Goal: Task Accomplishment & Management: Complete application form

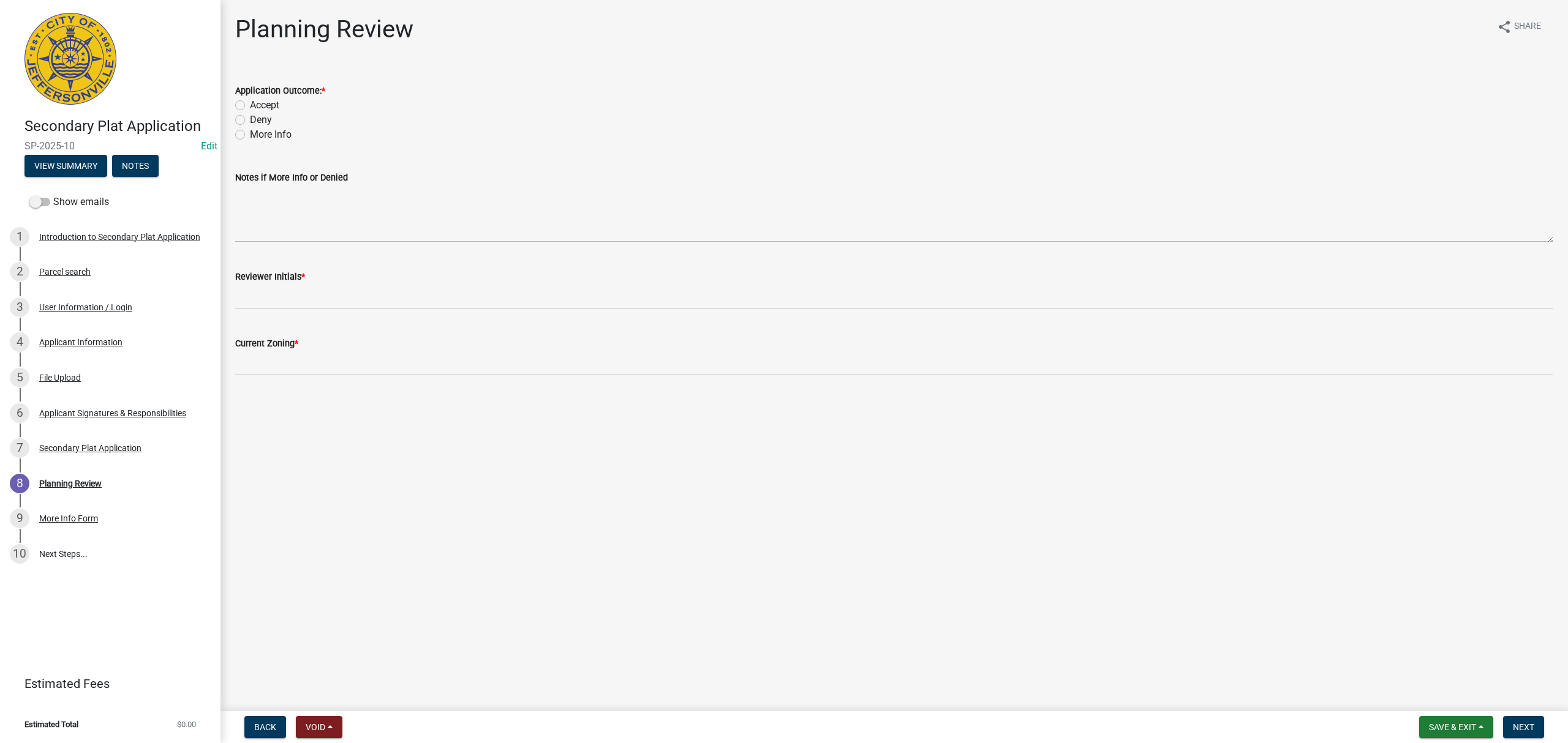
click at [286, 730] on form "Back Void Withdraw Lock Expire Void" at bounding box center [293, 727] width 108 height 22
click at [280, 730] on button "Back" at bounding box center [265, 727] width 42 height 22
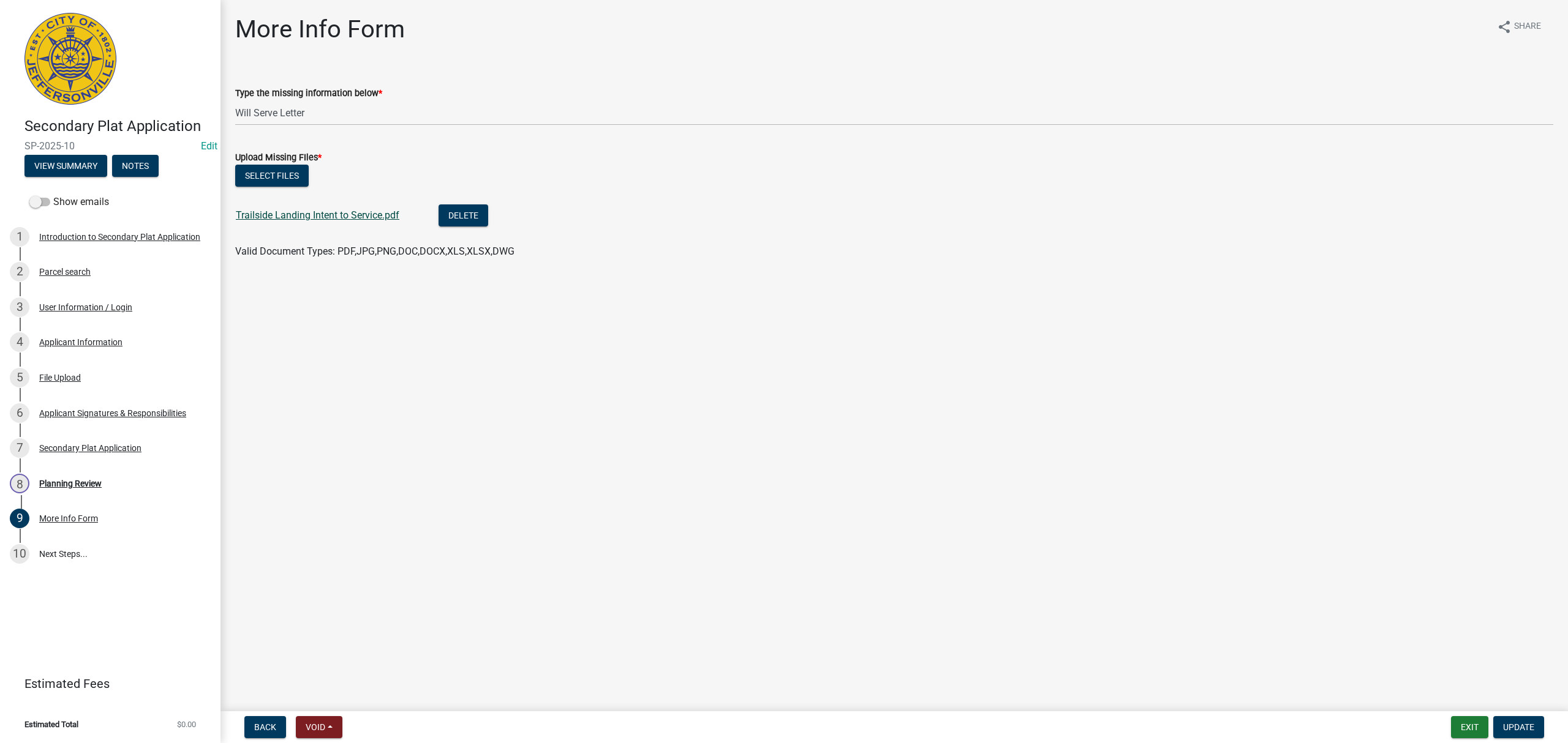
click at [344, 213] on link "Trailside Landing Intent to Service.pdf" at bounding box center [318, 215] width 163 height 12
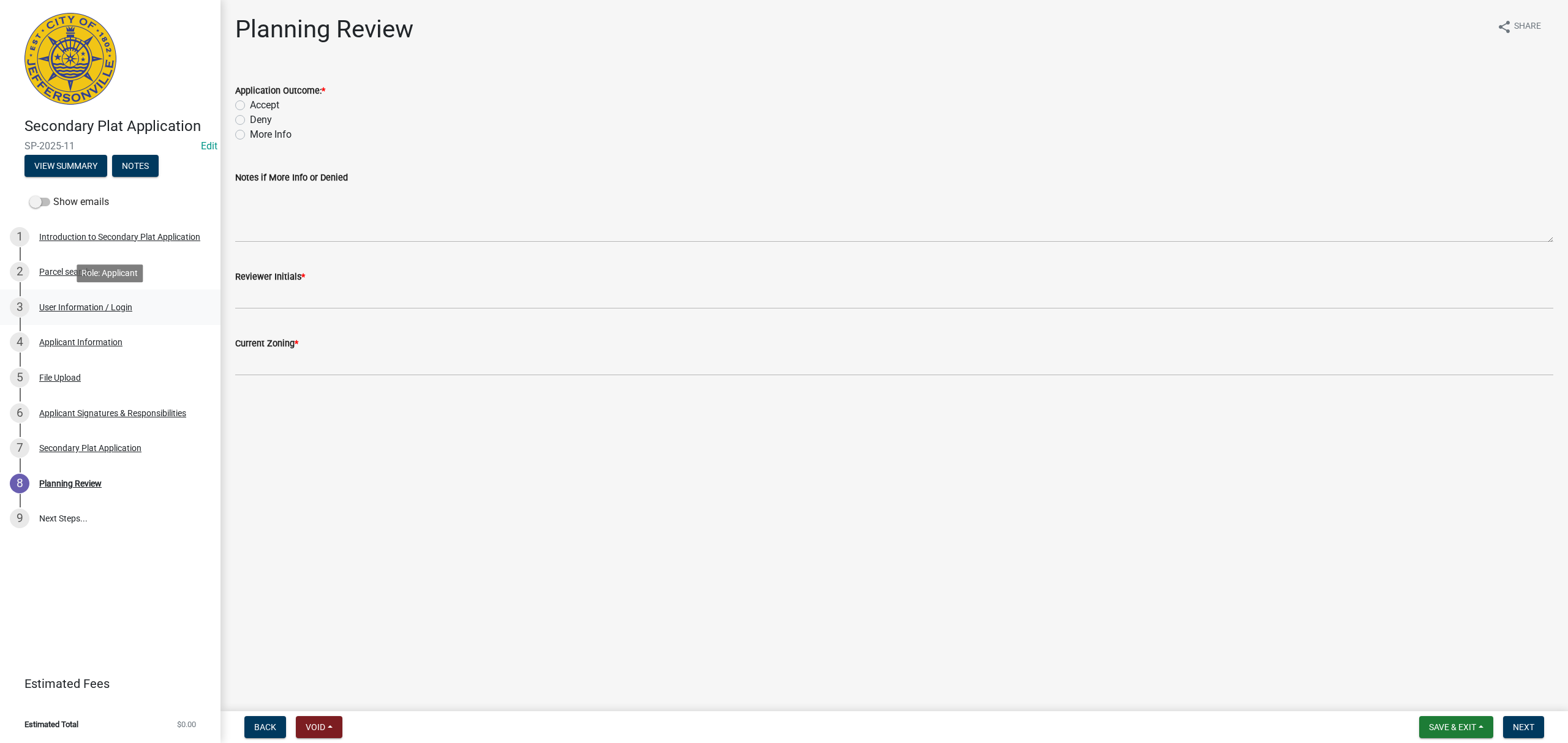
click at [78, 316] on div "3 User Information / Login" at bounding box center [105, 308] width 191 height 20
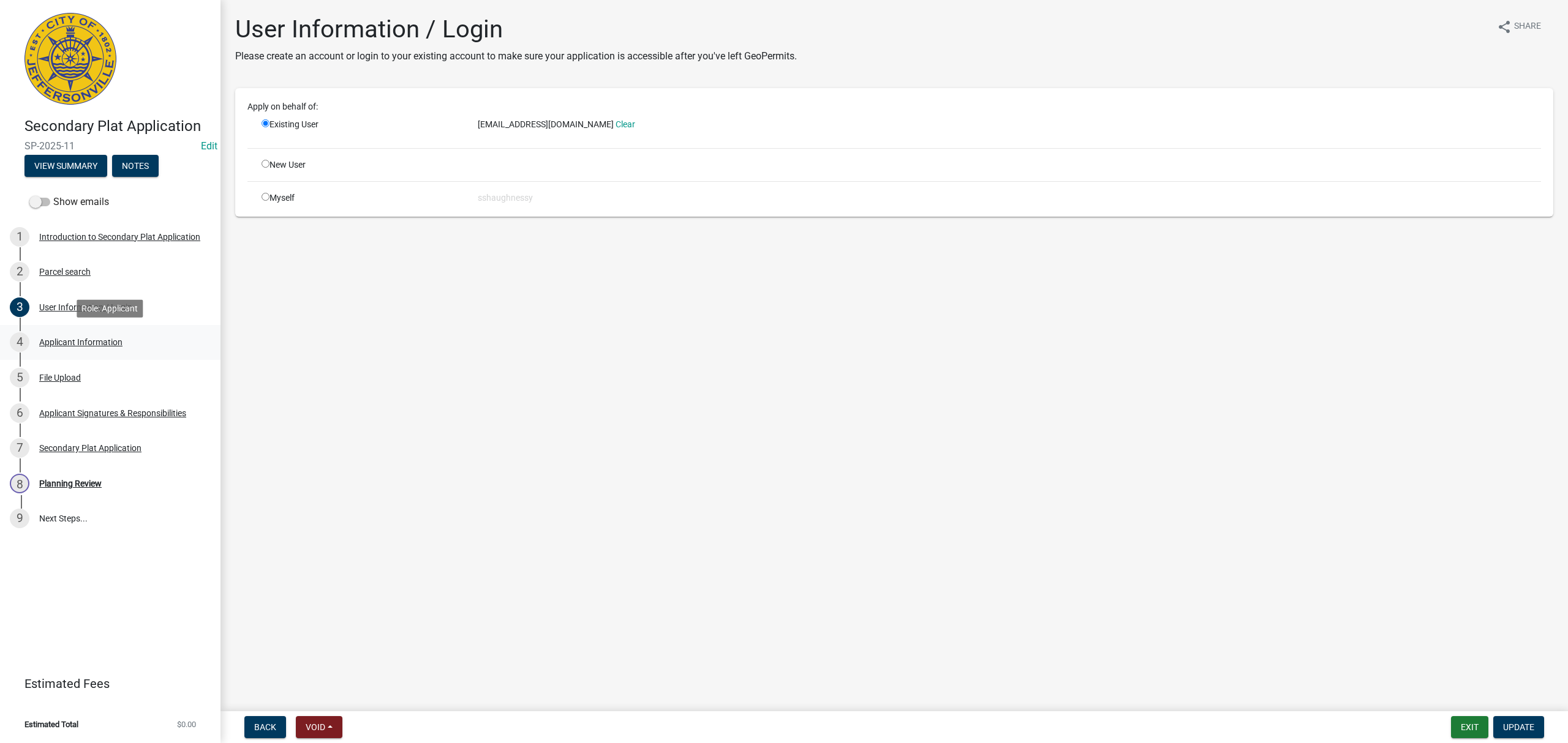
click at [81, 338] on div "Applicant Information" at bounding box center [81, 342] width 84 height 8
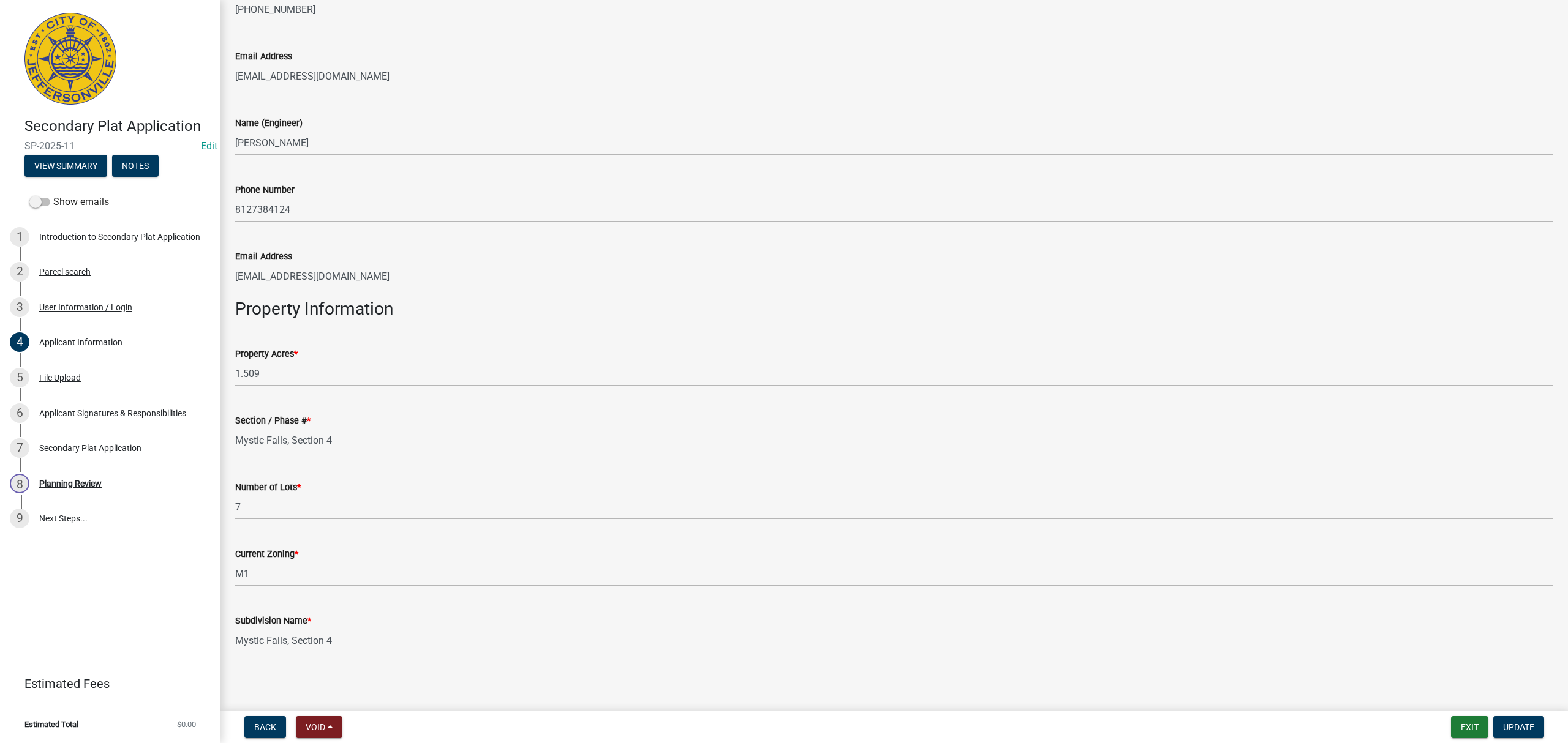
scroll to position [501, 0]
click at [97, 373] on div "5 File Upload" at bounding box center [105, 377] width 191 height 20
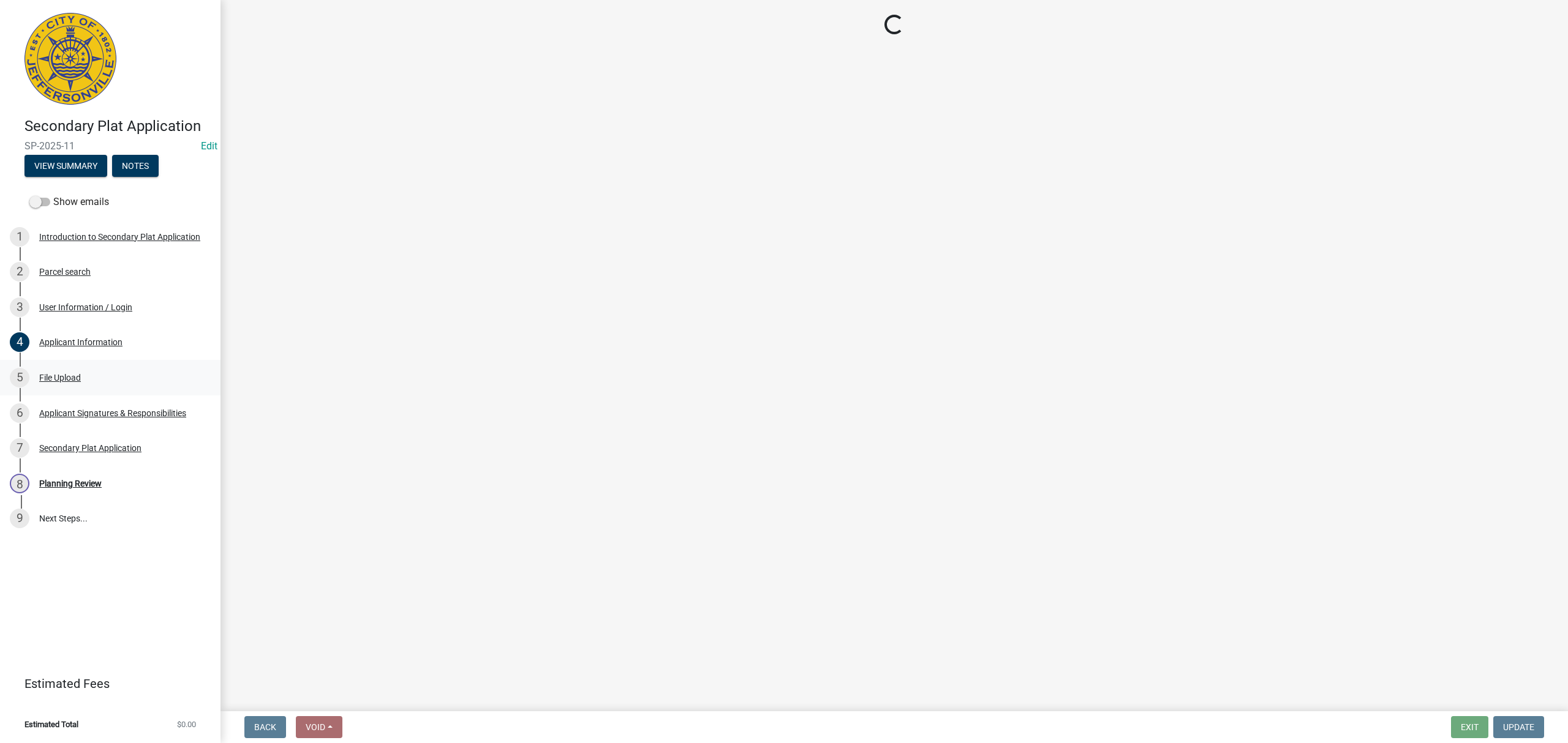
scroll to position [0, 0]
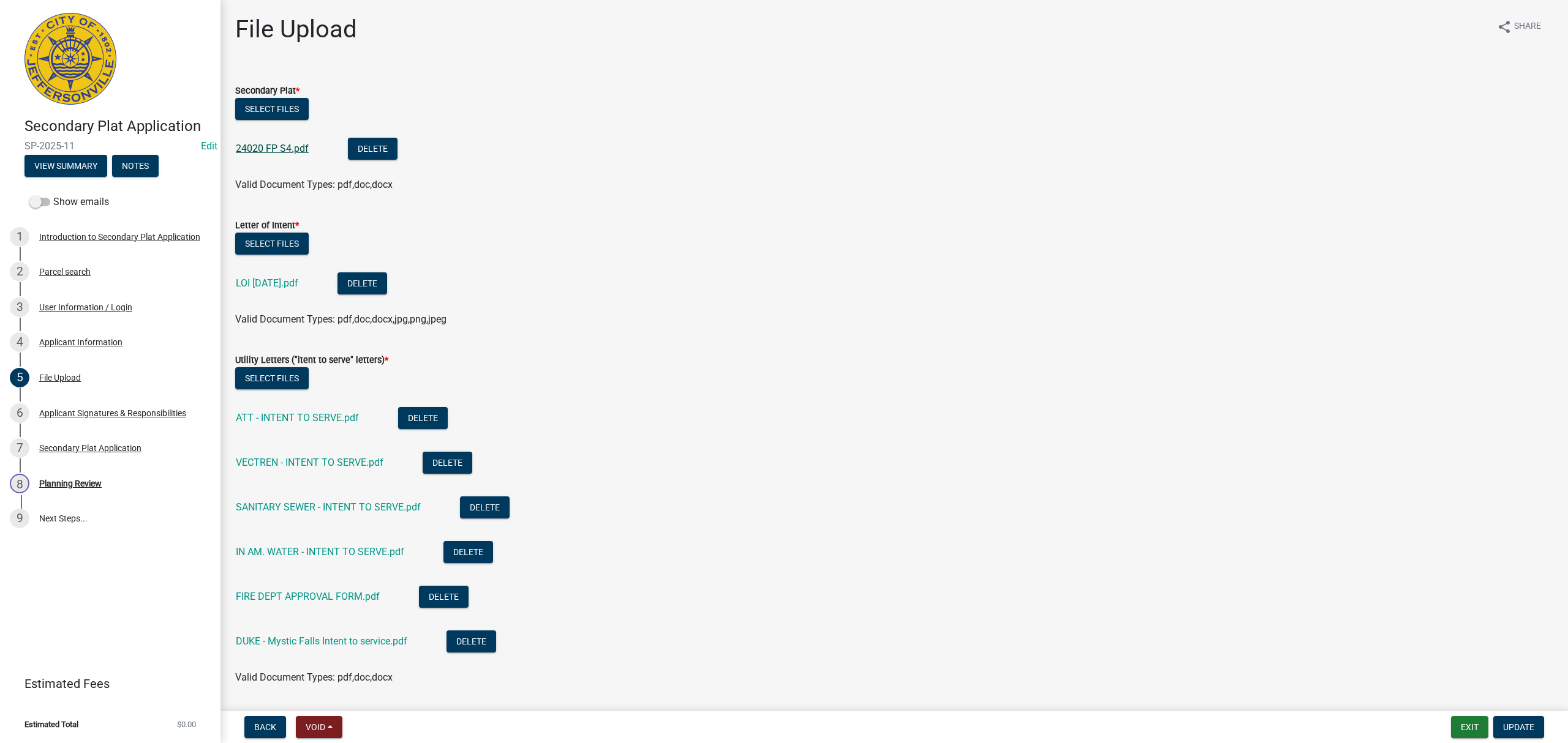
click at [249, 150] on link "24020 FP S4.pdf" at bounding box center [272, 148] width 73 height 12
click at [280, 288] on link "LOI 10-9-25.pdf" at bounding box center [267, 283] width 63 height 12
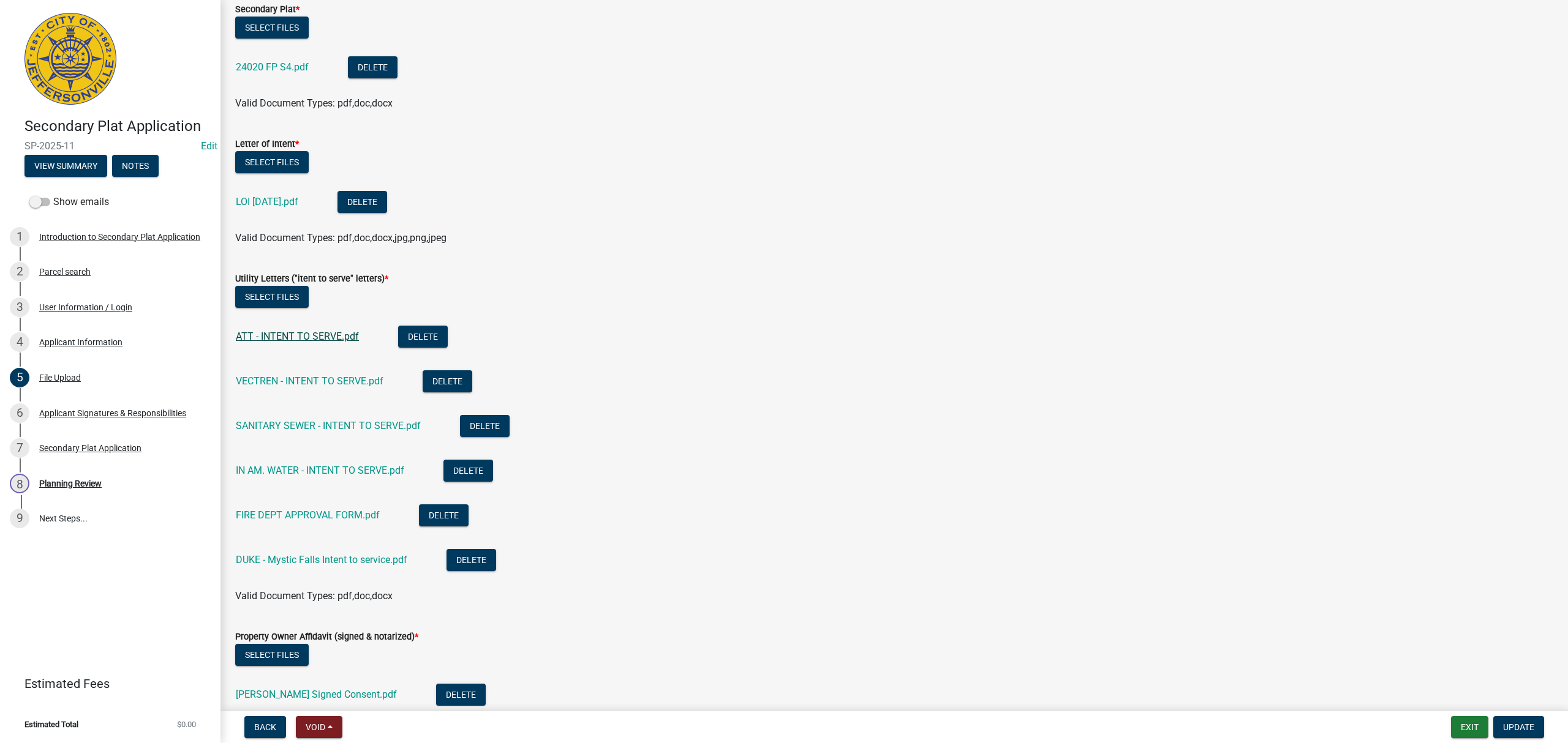
click at [343, 331] on link "ATT - INTENT TO SERVE.pdf" at bounding box center [297, 336] width 123 height 12
click at [340, 378] on link "VECTREN - INTENT TO SERVE.pdf" at bounding box center [310, 381] width 148 height 12
click at [374, 429] on link "SANITARY SEWER - INTENT TO SERVE.pdf" at bounding box center [328, 426] width 185 height 12
click at [355, 471] on link "IN AM. WATER - INTENT TO SERVE.pdf" at bounding box center [320, 471] width 169 height 12
click at [340, 516] on link "FIRE DEPT APPROVAL FORM.pdf" at bounding box center [308, 515] width 144 height 12
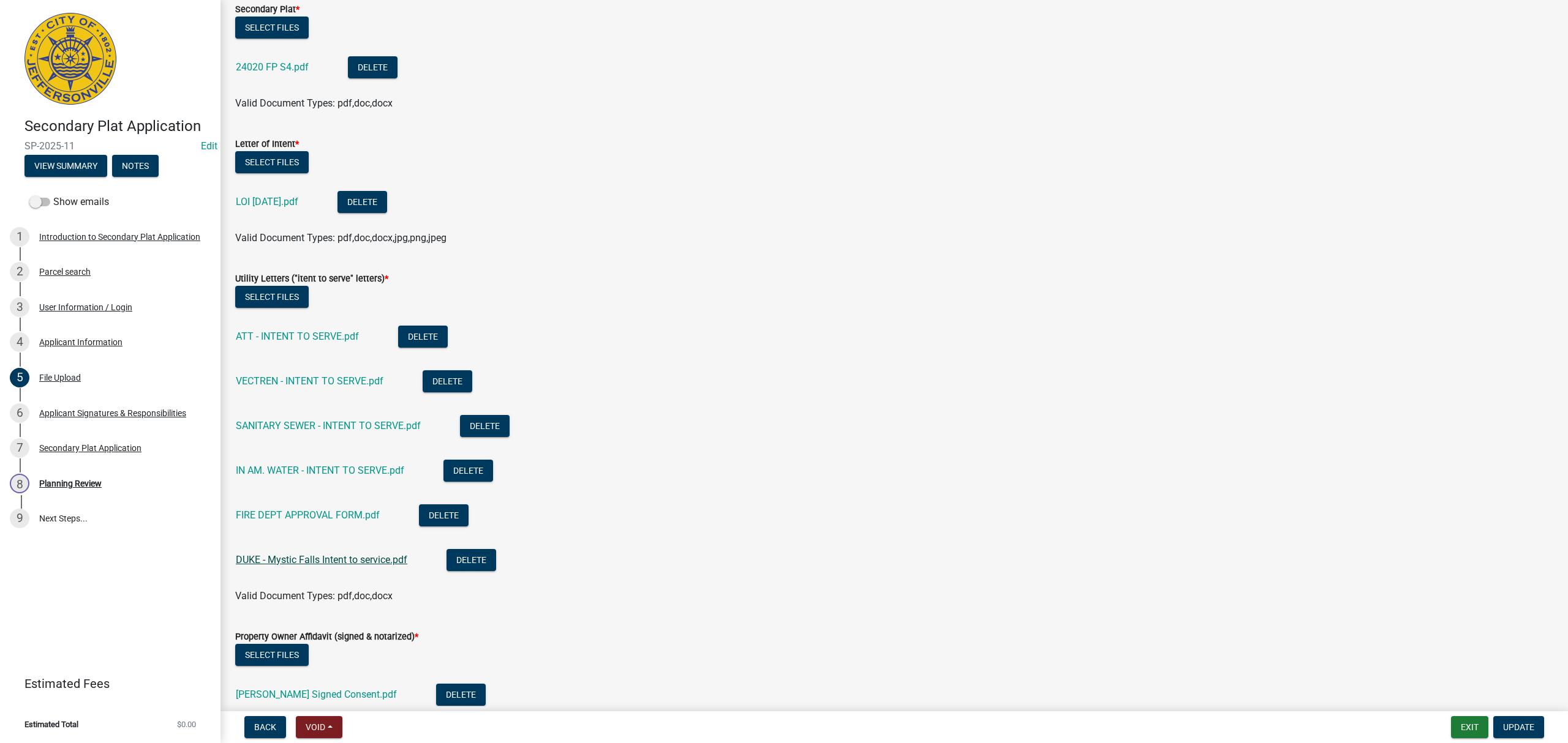
click at [346, 563] on link "DUKE - Mystic Falls Intent to service.pdf" at bounding box center [321, 560] width 172 height 12
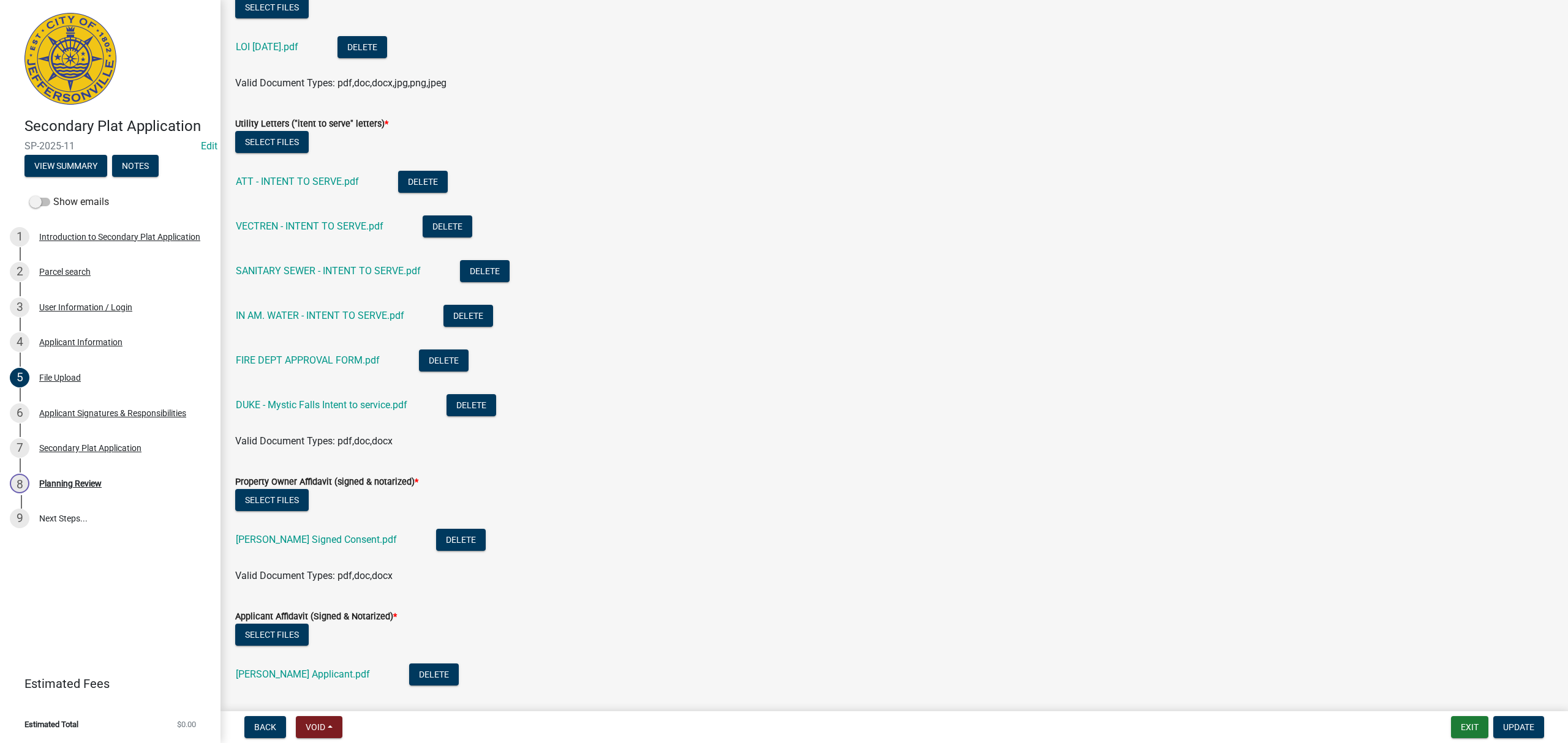
scroll to position [490, 0]
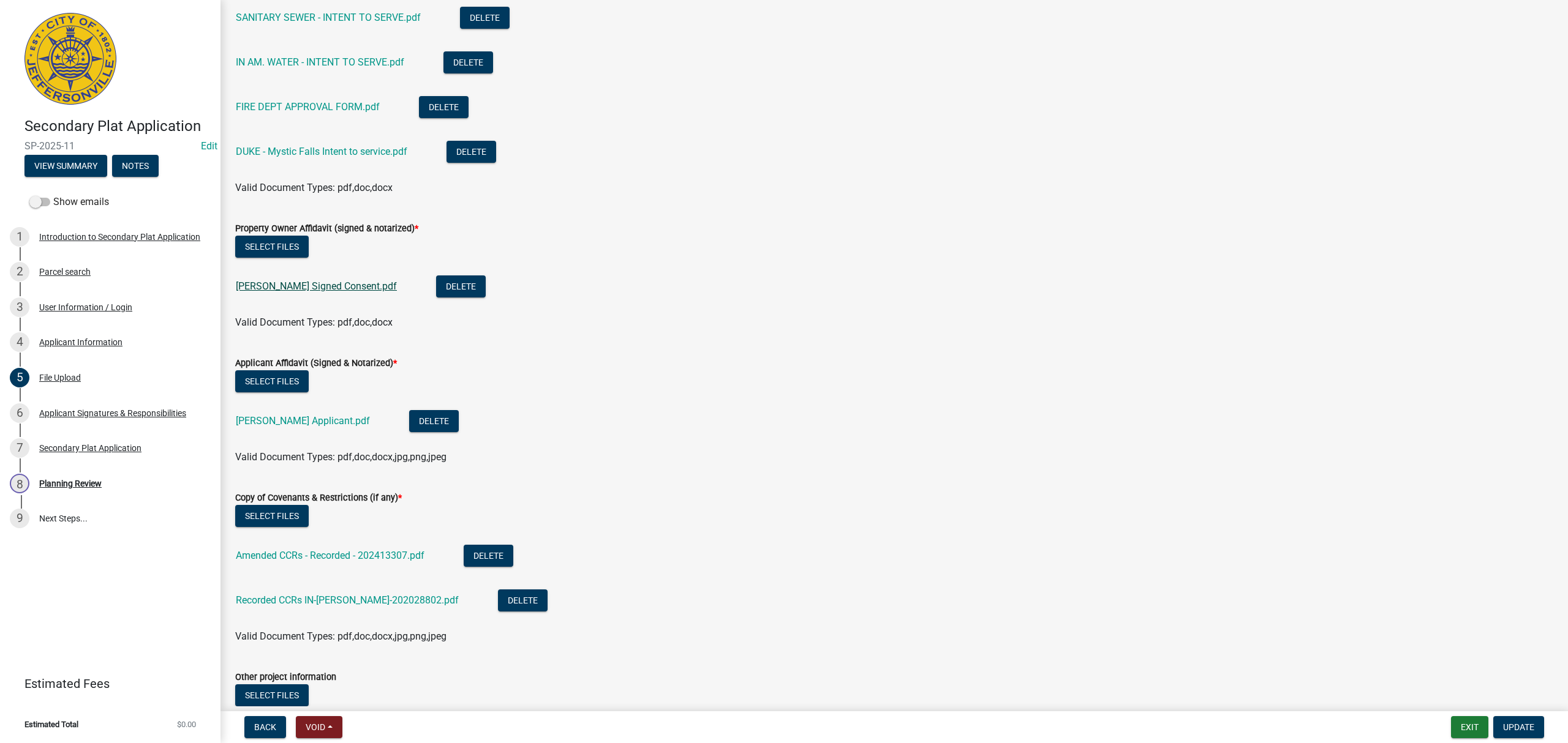
click at [331, 290] on link "Sprigler Signed Consent.pdf" at bounding box center [316, 286] width 161 height 12
click at [277, 427] on div "Klein Applicant.pdf" at bounding box center [312, 422] width 154 height 25
click at [280, 420] on link "Klein Applicant.pdf" at bounding box center [302, 421] width 134 height 12
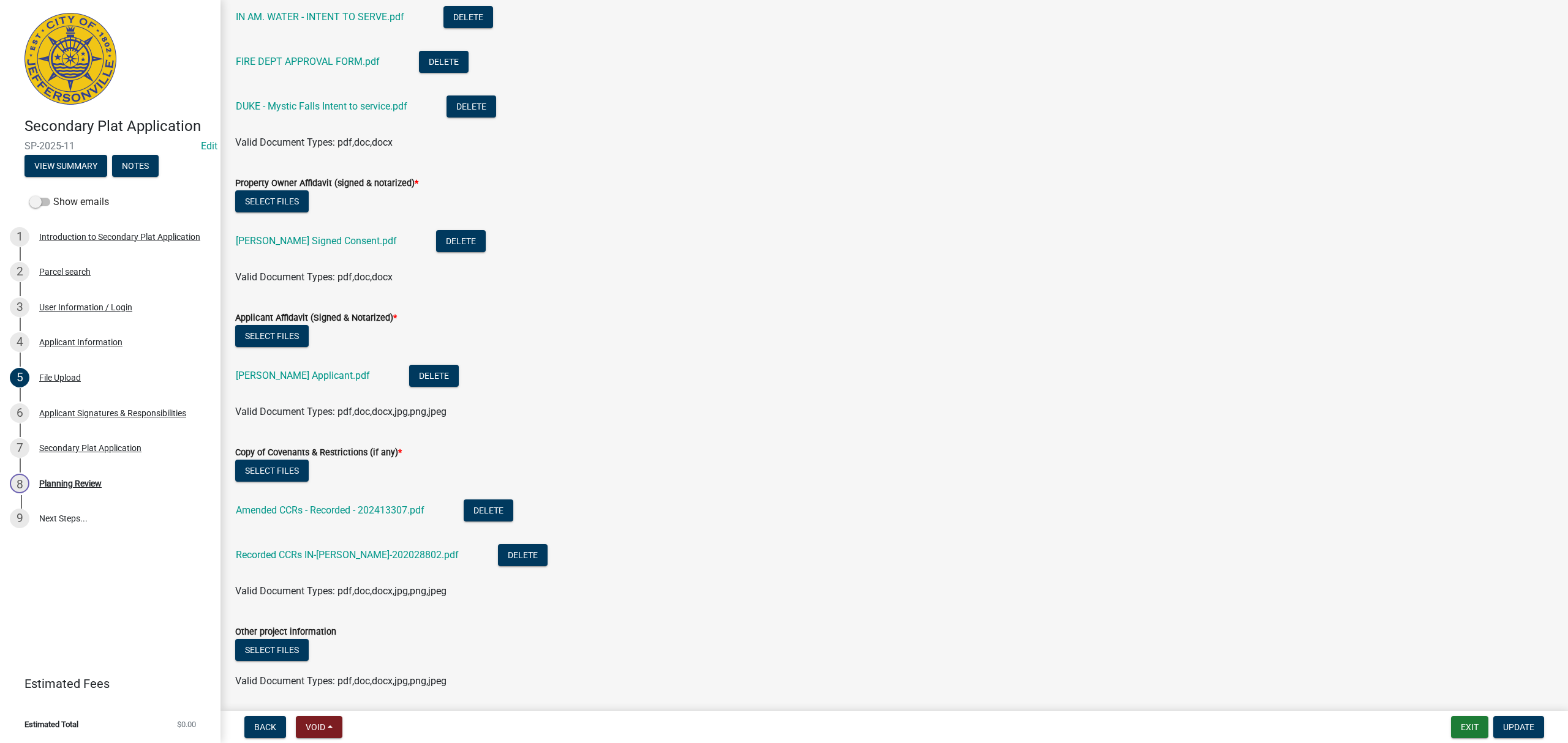
scroll to position [575, 0]
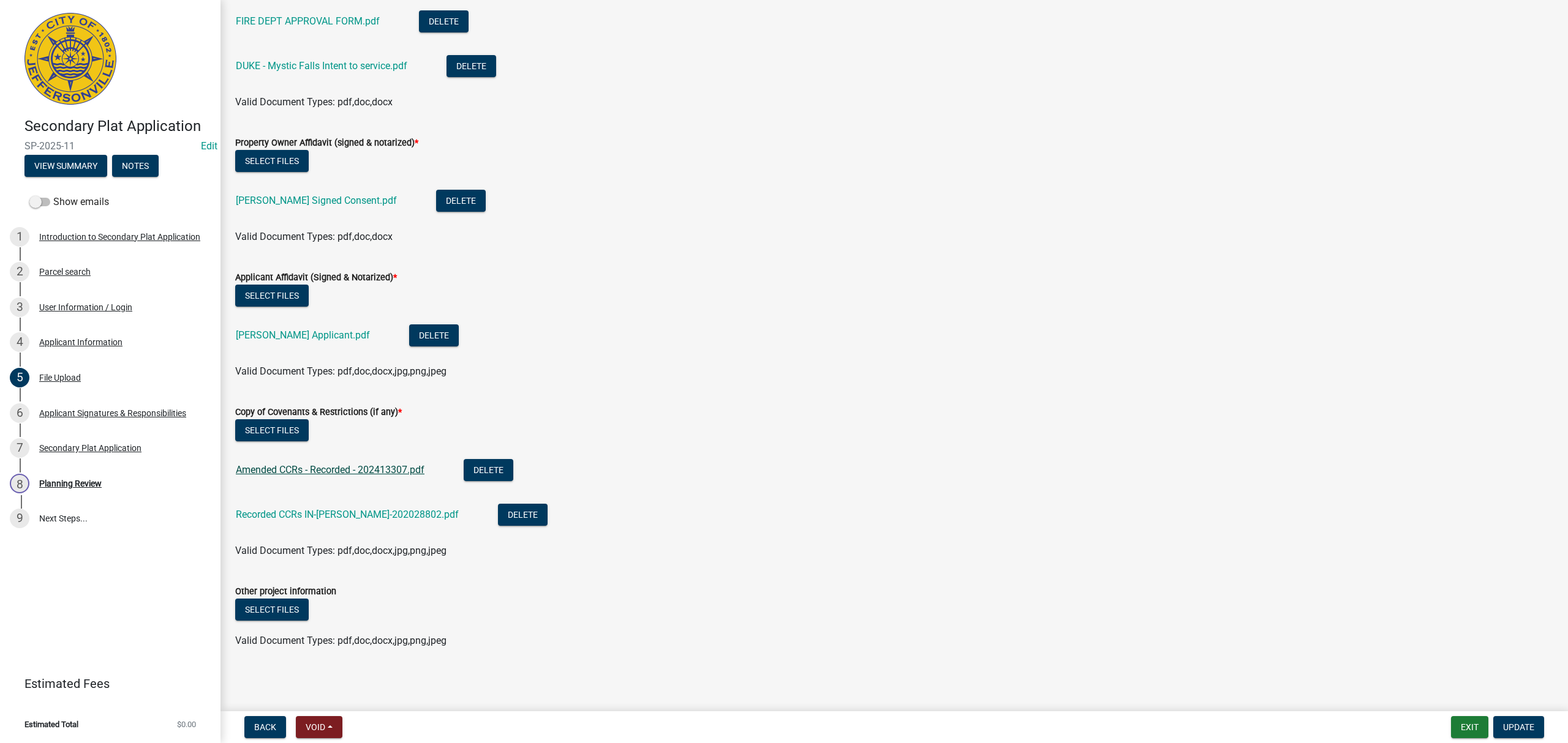
click at [385, 471] on link "Amended CCRs - Recorded - 202413307.pdf" at bounding box center [330, 470] width 189 height 12
click at [371, 513] on link "Recorded CCRs IN-Clark-202028802.pdf" at bounding box center [347, 514] width 223 height 12
click at [160, 415] on div "Applicant Signatures & Responsibilities" at bounding box center [112, 413] width 147 height 8
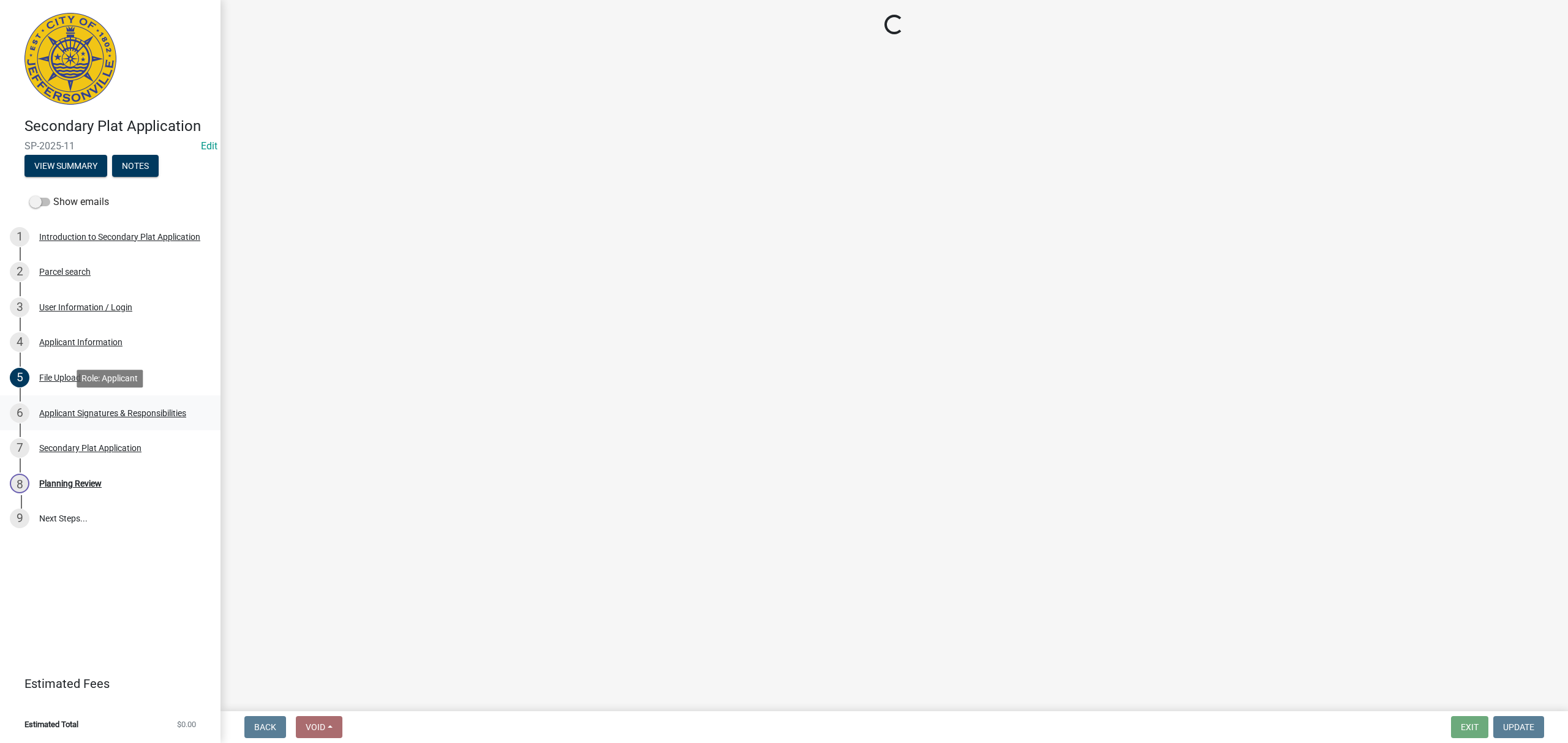
scroll to position [0, 0]
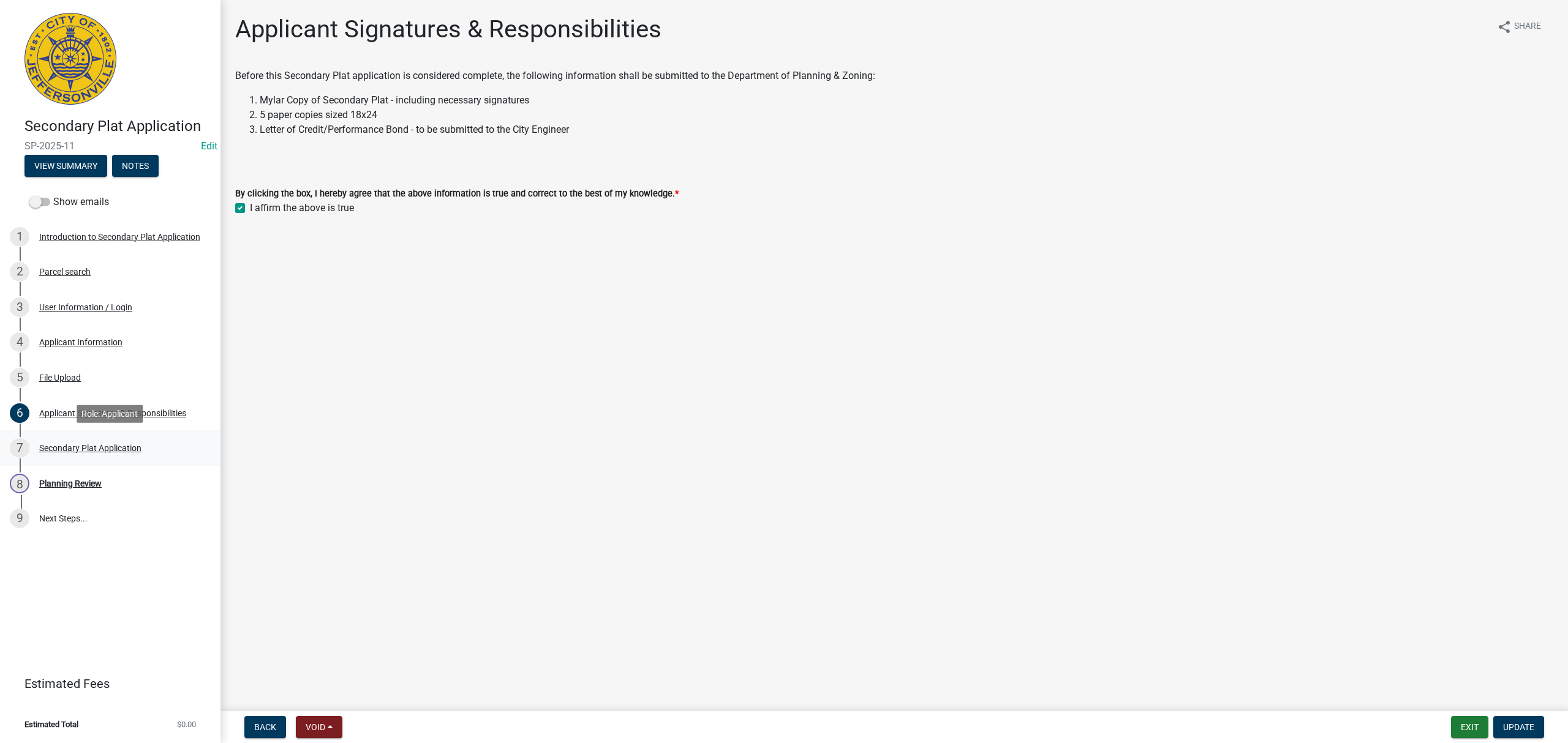
click at [144, 439] on div "7 Secondary Plat Application" at bounding box center [105, 448] width 191 height 20
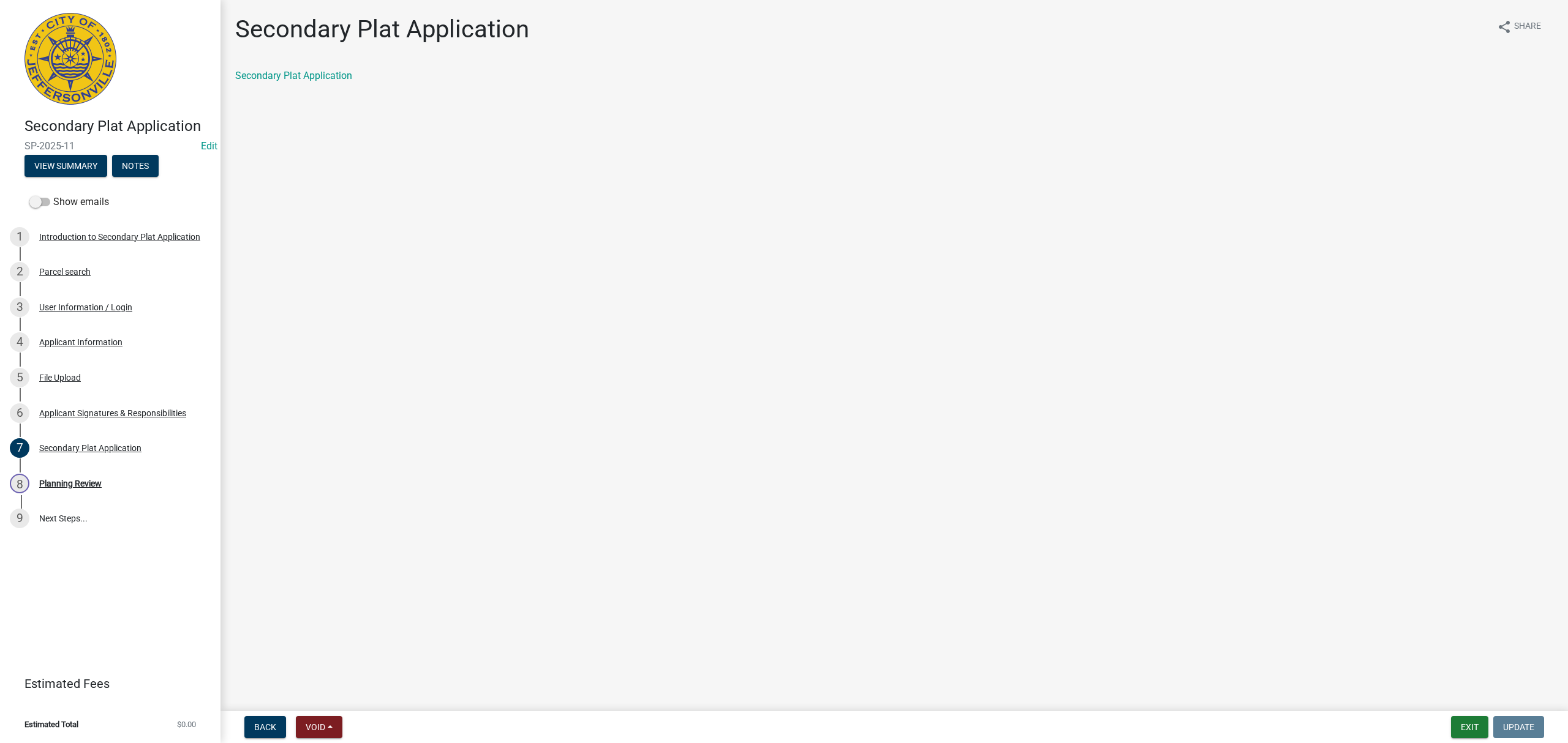
click at [290, 88] on div "Secondary Plat Application" at bounding box center [894, 81] width 1337 height 25
click at [299, 74] on link "Secondary Plat Application" at bounding box center [293, 76] width 117 height 12
click at [138, 466] on link "8 Planning Review" at bounding box center [110, 483] width 221 height 35
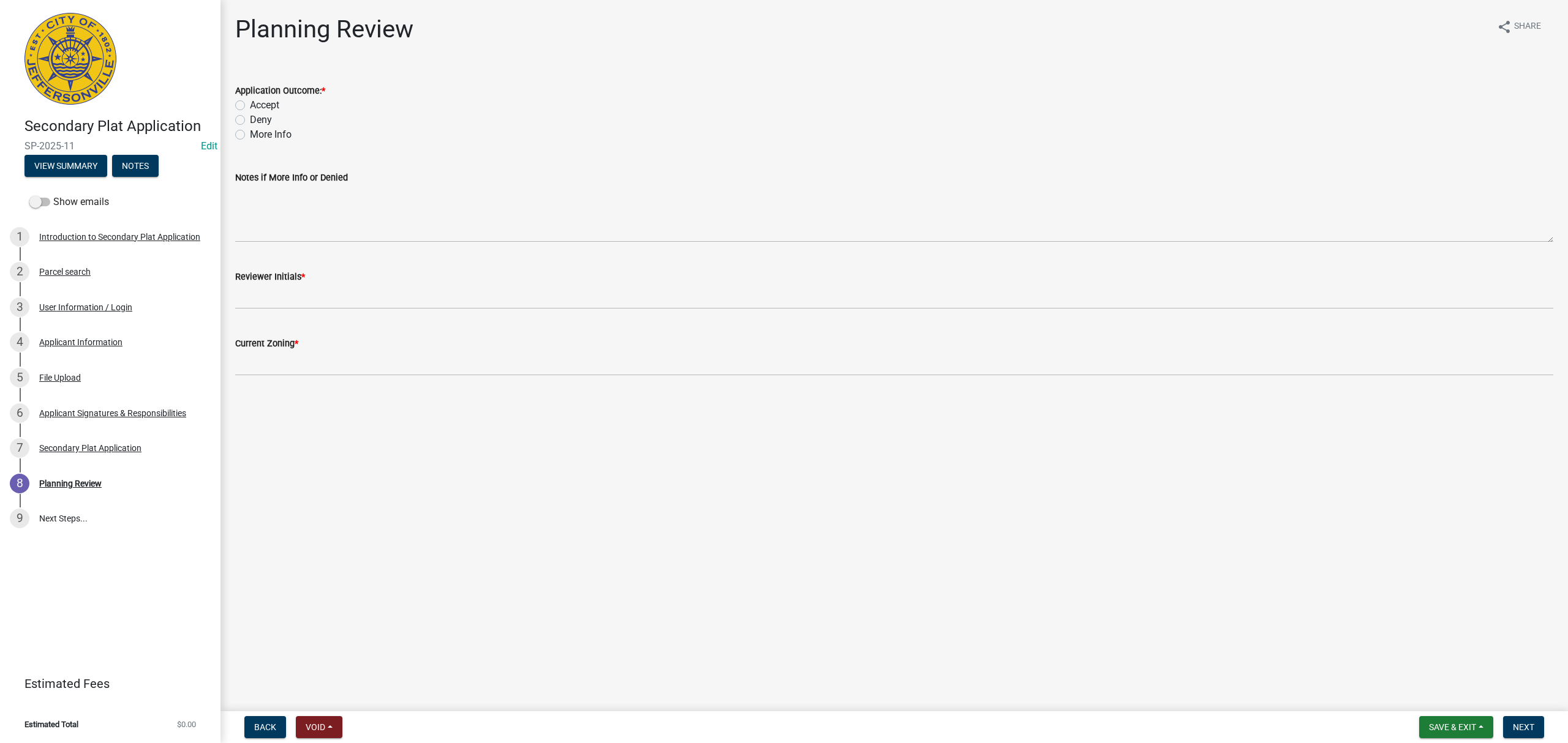
click at [253, 106] on label "Accept" at bounding box center [265, 105] width 29 height 15
click at [253, 106] on input "Accept" at bounding box center [254, 102] width 8 height 8
radio input "true"
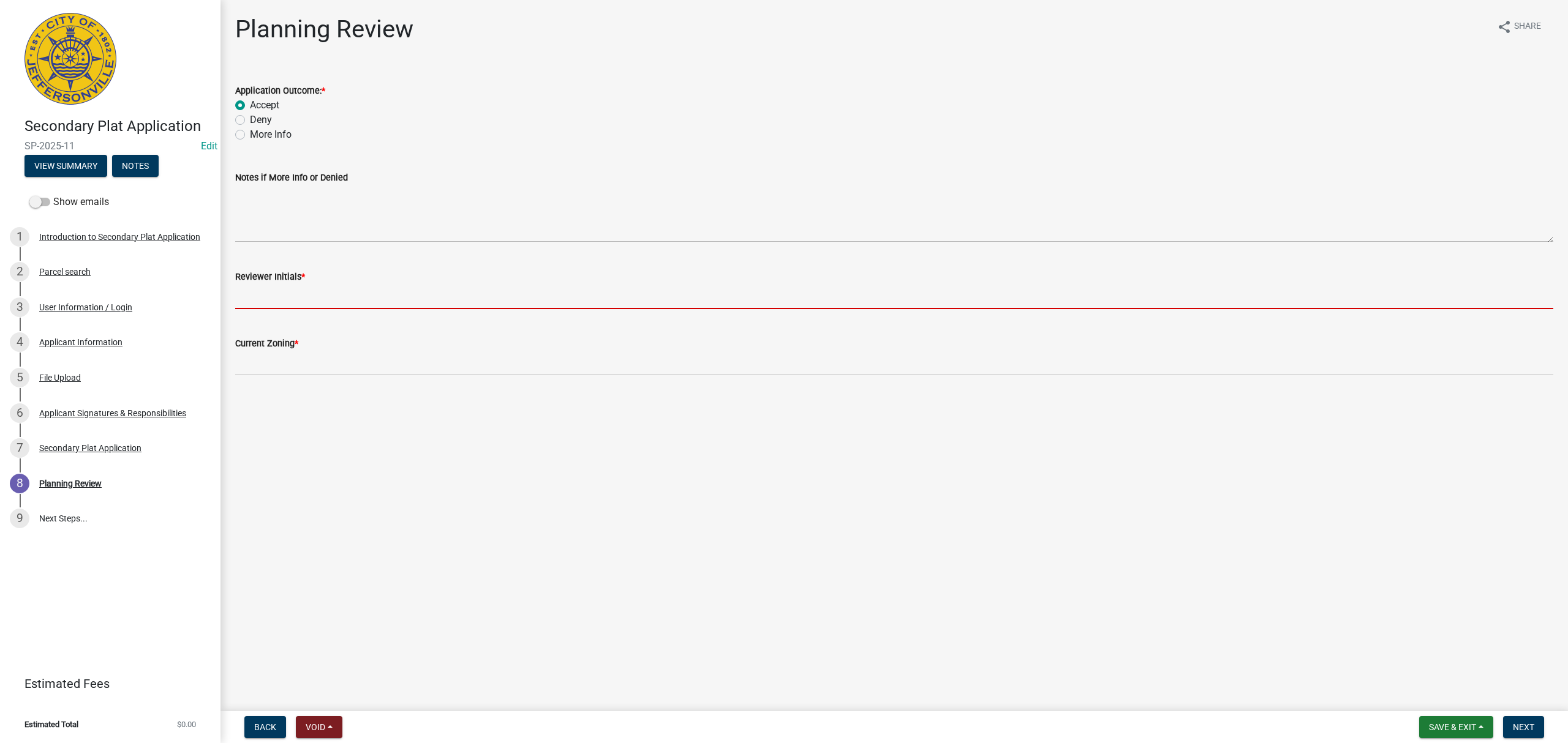
click at [305, 297] on input "Reviewer Initials *" at bounding box center [894, 296] width 1318 height 25
type input "STS"
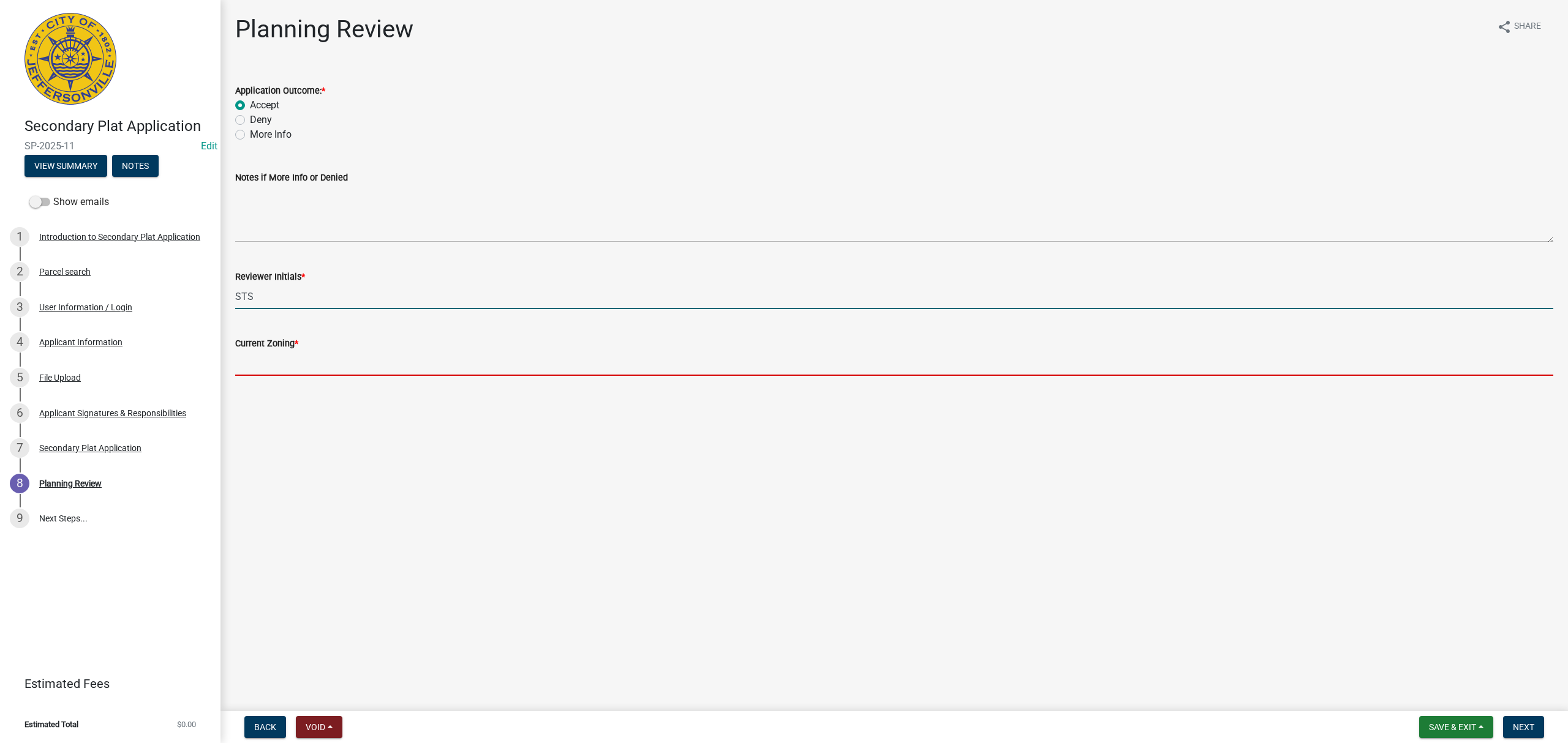
click at [339, 365] on input "Current Zoning *" at bounding box center [894, 363] width 1318 height 25
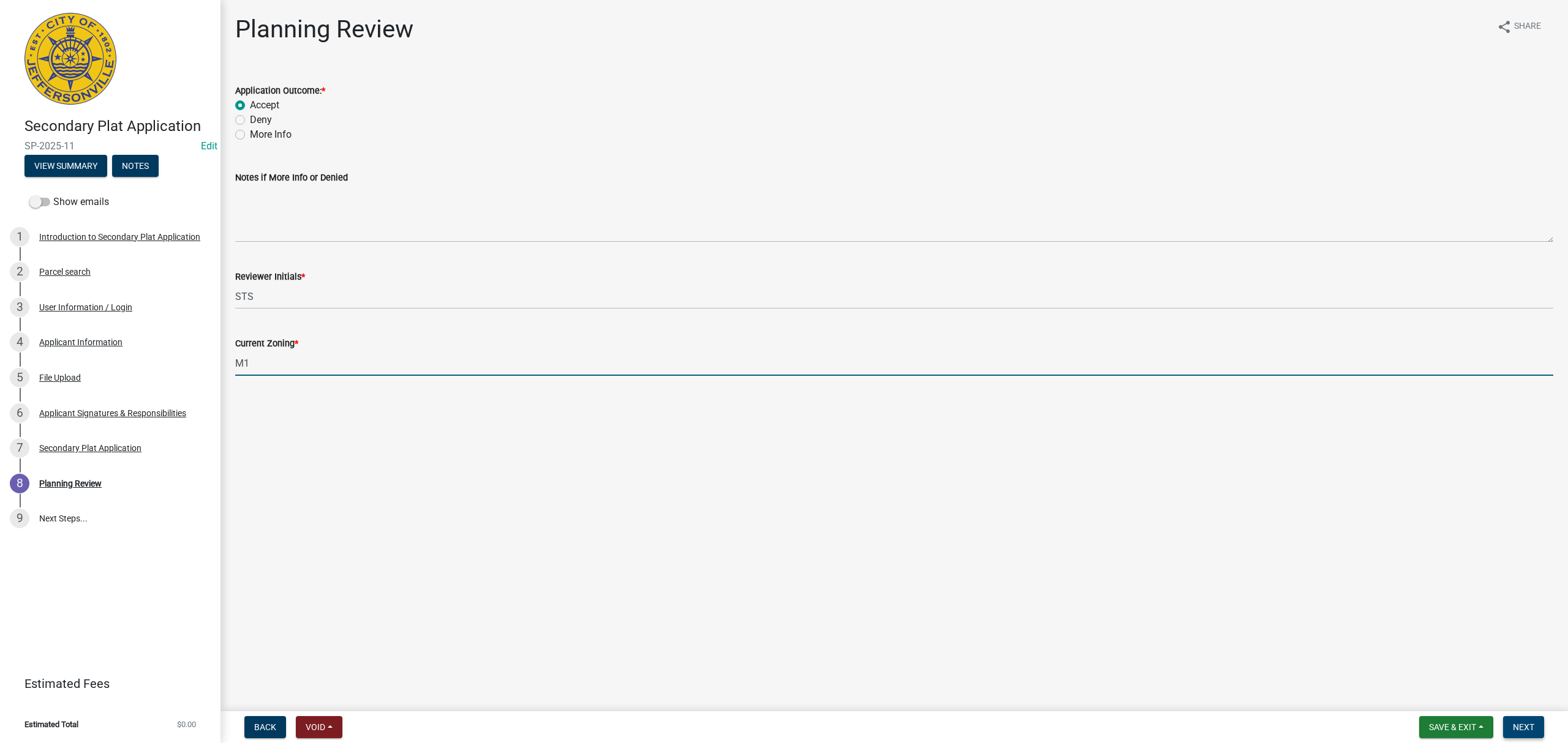
type input "M1"
click at [1505, 723] on button "Next" at bounding box center [1524, 727] width 41 height 22
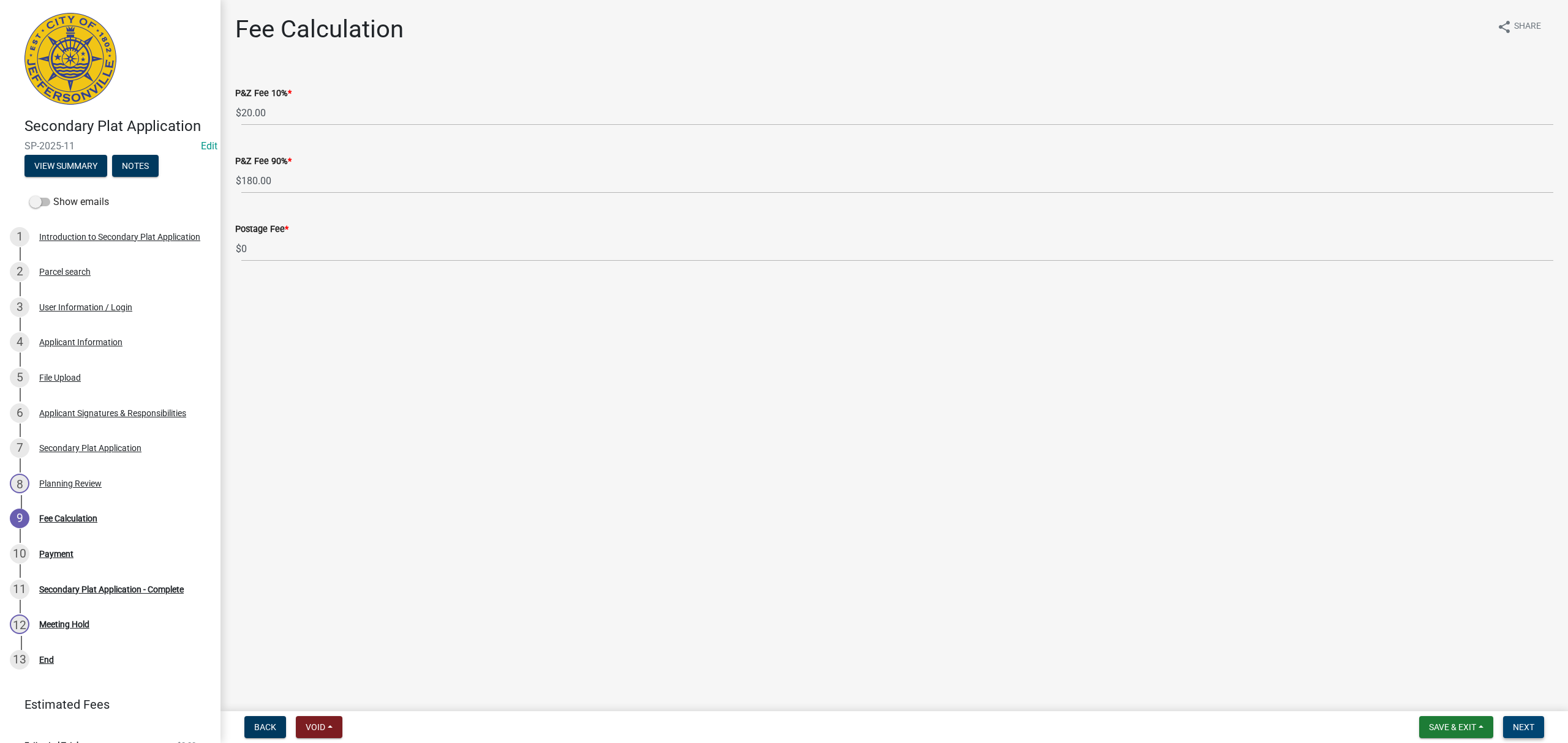
click at [1536, 718] on button "Next" at bounding box center [1524, 727] width 41 height 22
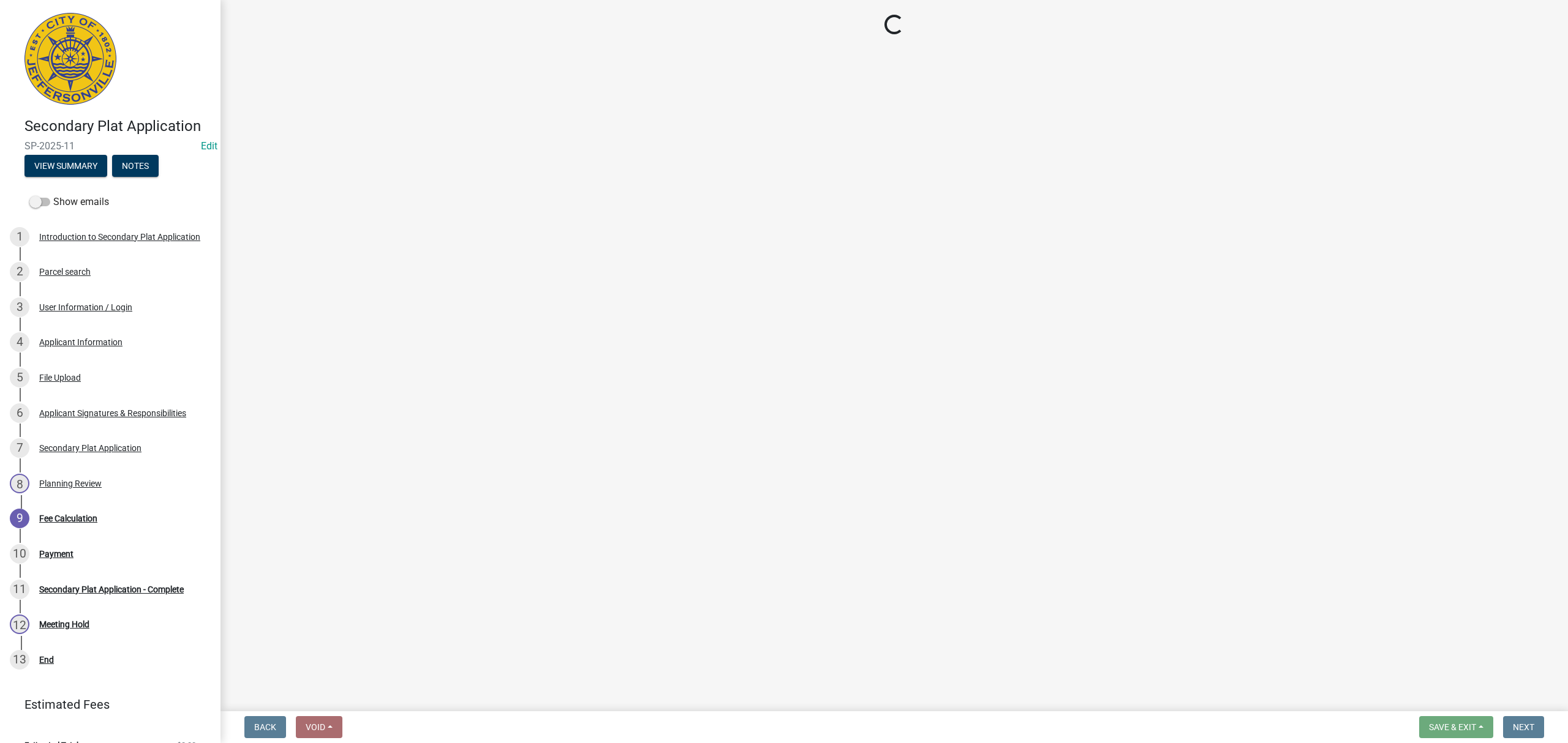
select select "3: 3"
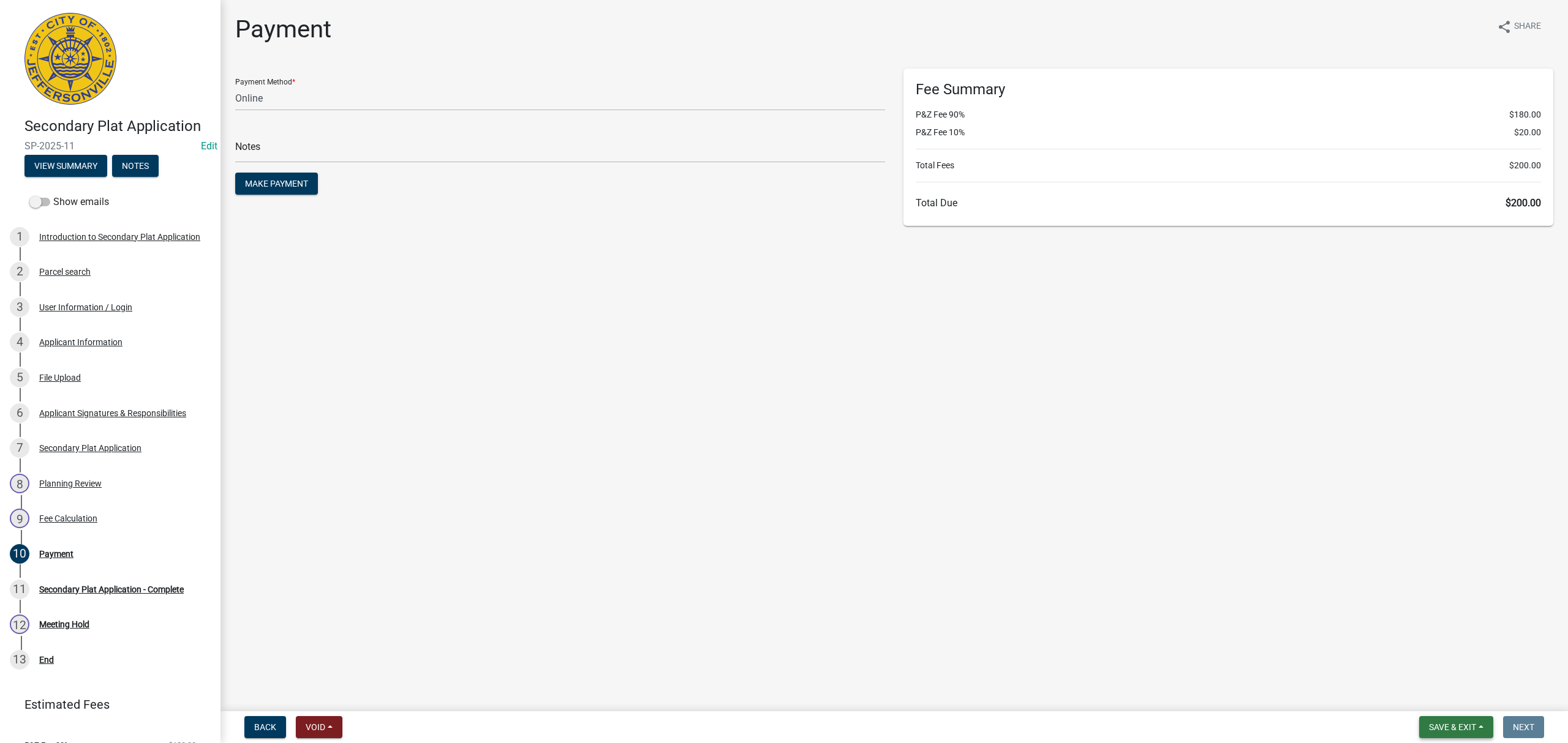
click at [1476, 732] on button "Save & Exit" at bounding box center [1456, 727] width 74 height 22
click at [1452, 691] on button "Save & Exit" at bounding box center [1445, 695] width 98 height 29
